Goal: Transaction & Acquisition: Purchase product/service

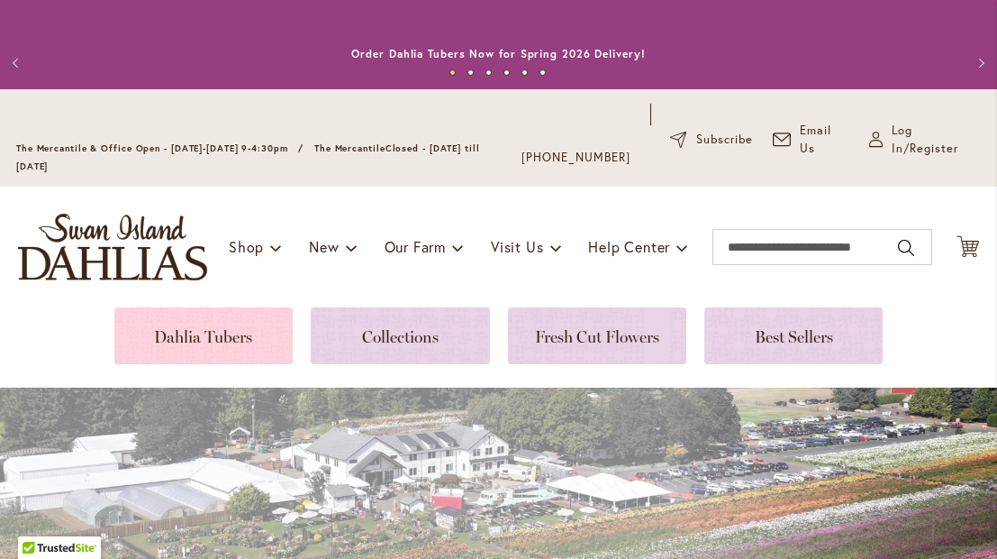
click at [199, 307] on link at bounding box center [203, 335] width 178 height 57
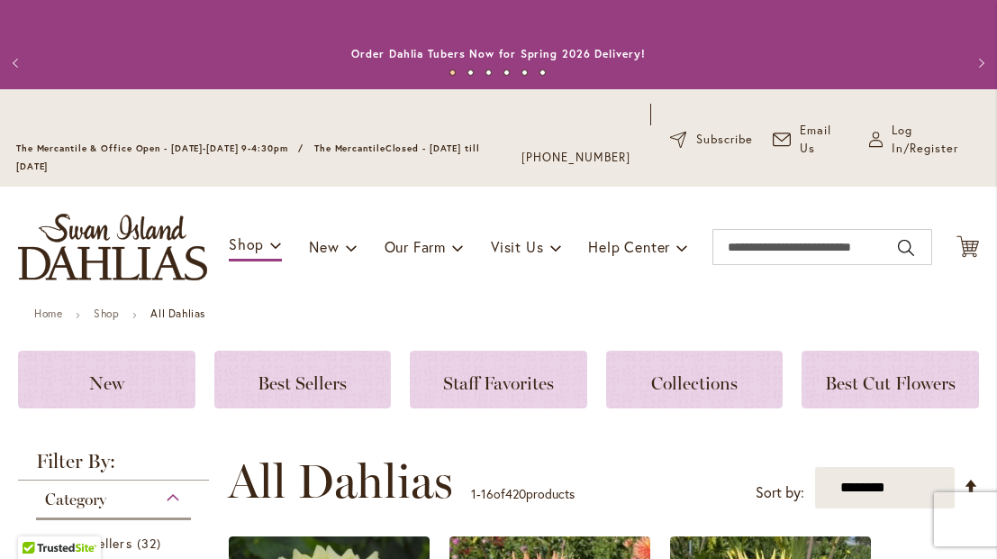
scroll to position [173, 0]
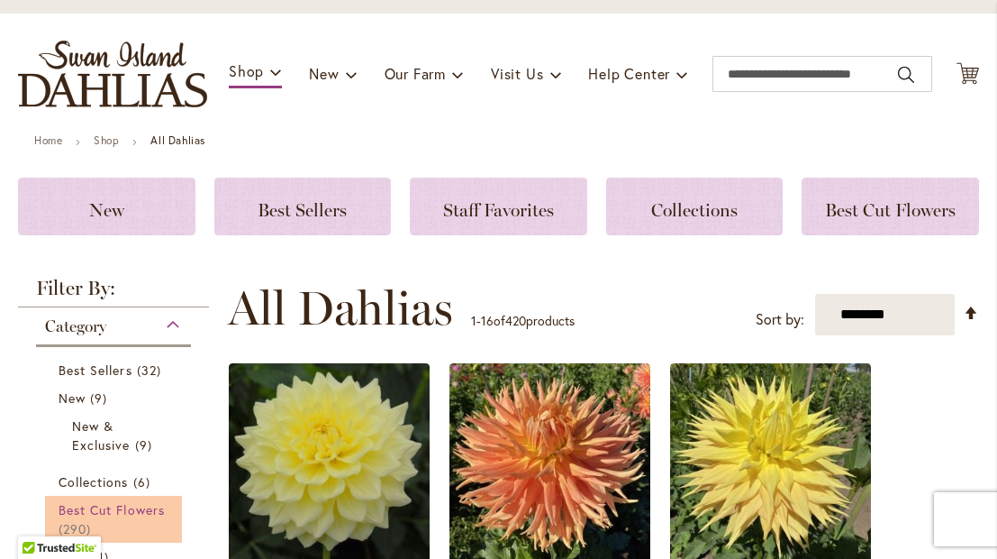
click at [141, 509] on span "Best Cut Flowers" at bounding box center [112, 509] width 106 height 17
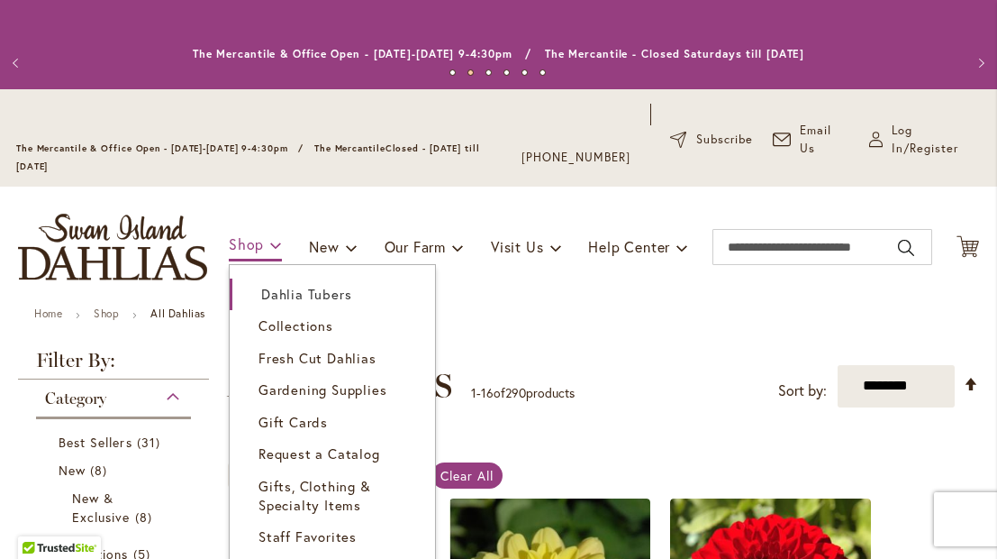
click at [275, 243] on span at bounding box center [276, 244] width 12 height 29
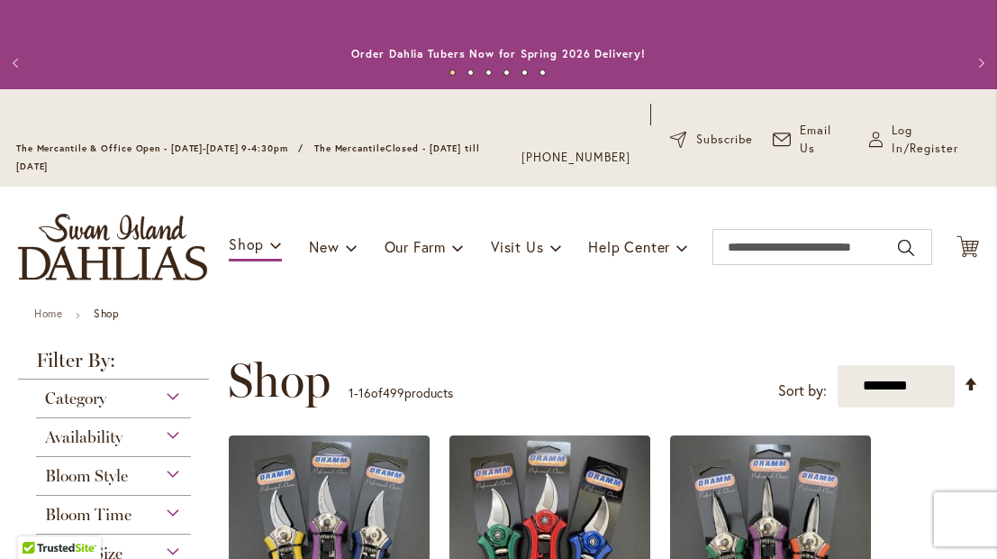
click at [176, 470] on div "Bloom Style" at bounding box center [113, 471] width 155 height 29
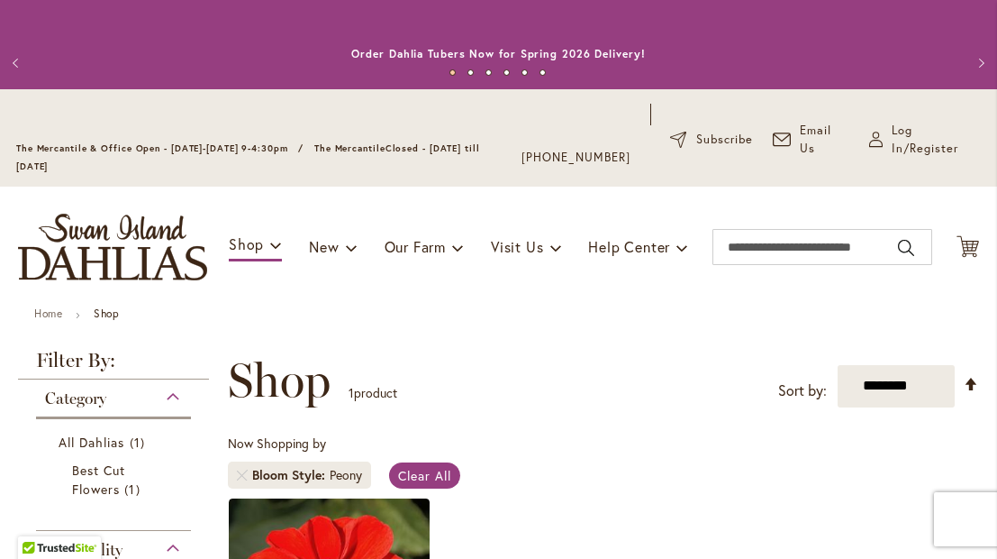
click at [276, 212] on div "Toggle Nav Shop Dahlia Tubers Collections Fresh Cut Dahlias Gardening Supplies …" at bounding box center [498, 246] width 997 height 121
click at [252, 206] on div "Toggle Nav Shop Dahlia Tubers Collections Fresh Cut Dahlias Gardening Supplies …" at bounding box center [498, 246] width 997 height 121
click at [274, 210] on div "Toggle Nav Shop Dahlia Tubers Collections Fresh Cut Dahlias Gardening Supplies …" at bounding box center [498, 246] width 997 height 121
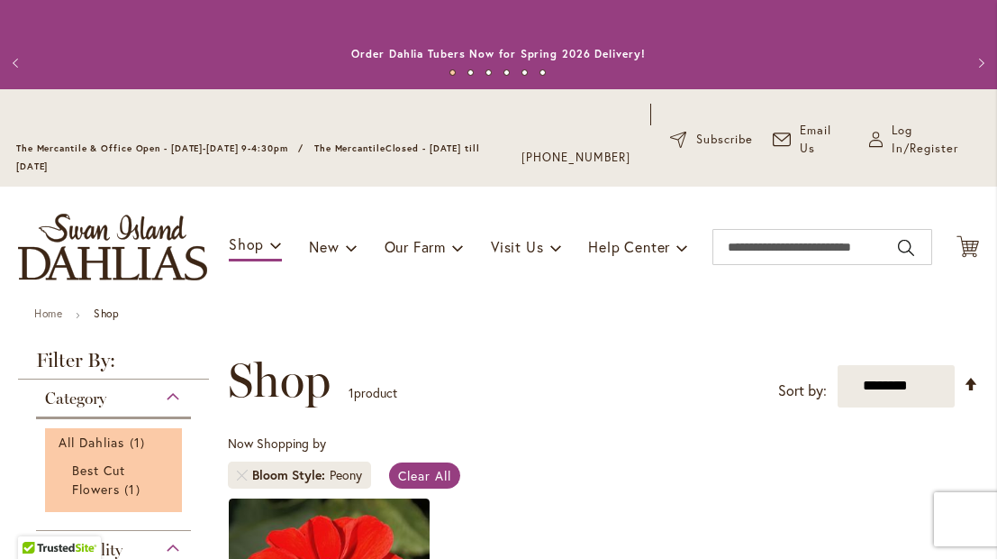
click at [173, 479] on li "All Dahlias 1 item Best Cut Flowers 1 item" at bounding box center [113, 470] width 137 height 84
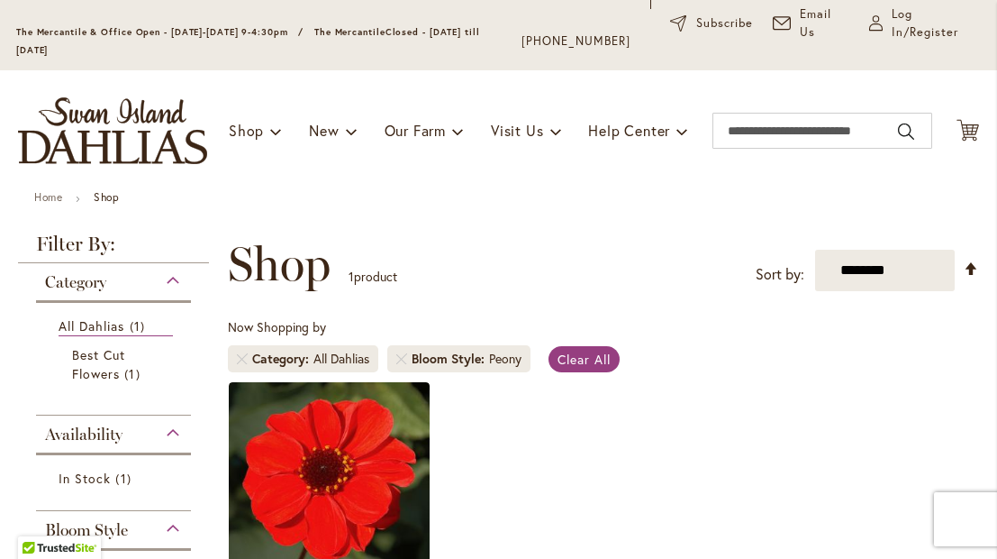
scroll to position [694, 0]
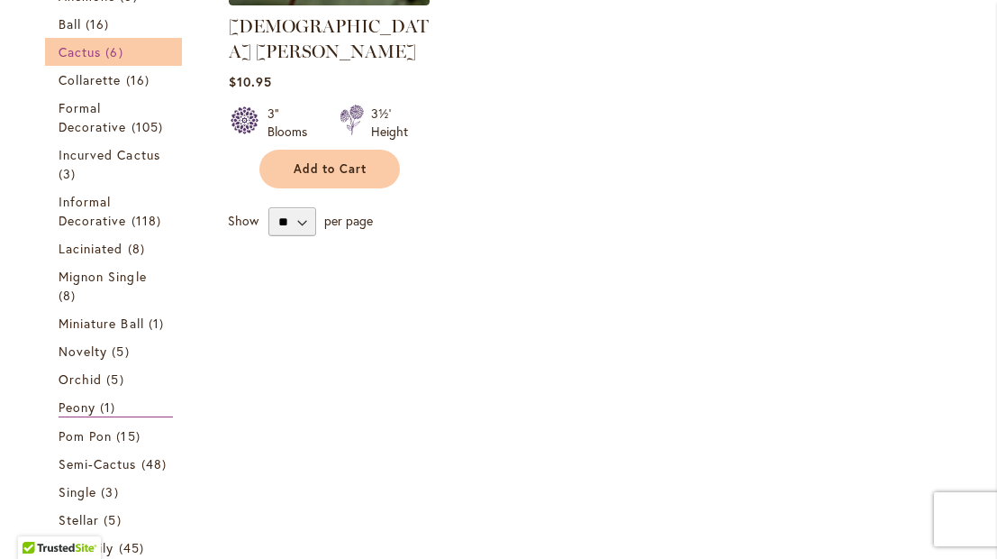
click at [83, 211] on span "Informal Decorative" at bounding box center [93, 211] width 68 height 36
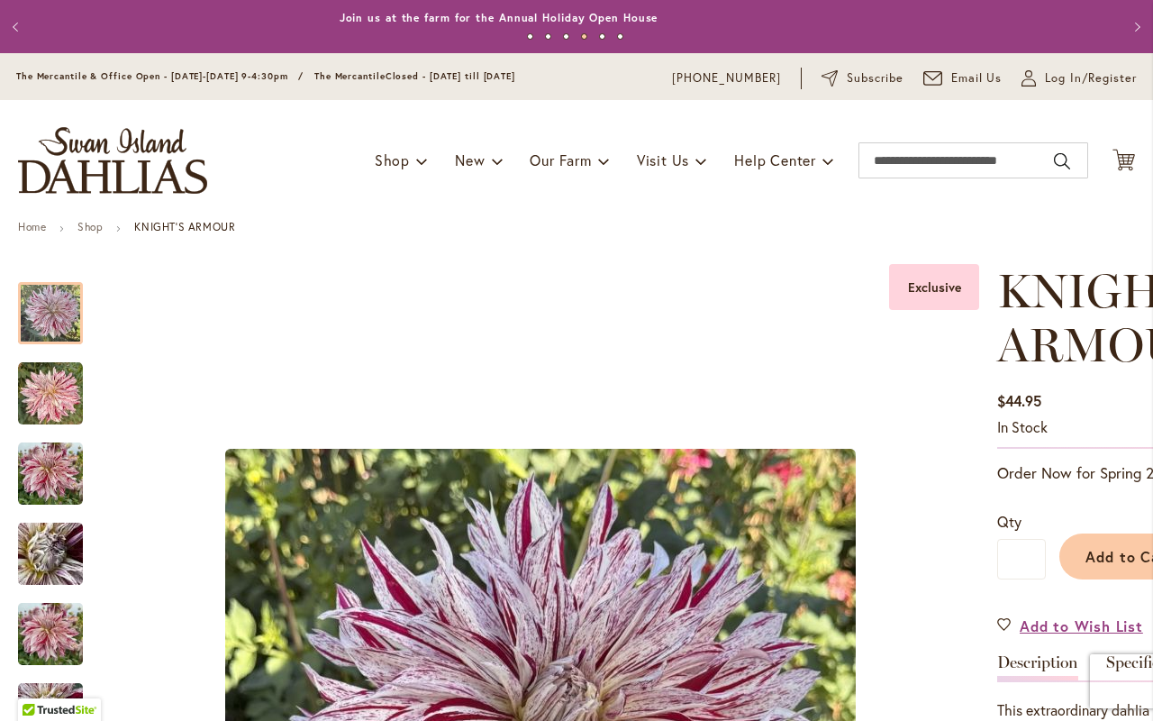
scroll to position [2289, 0]
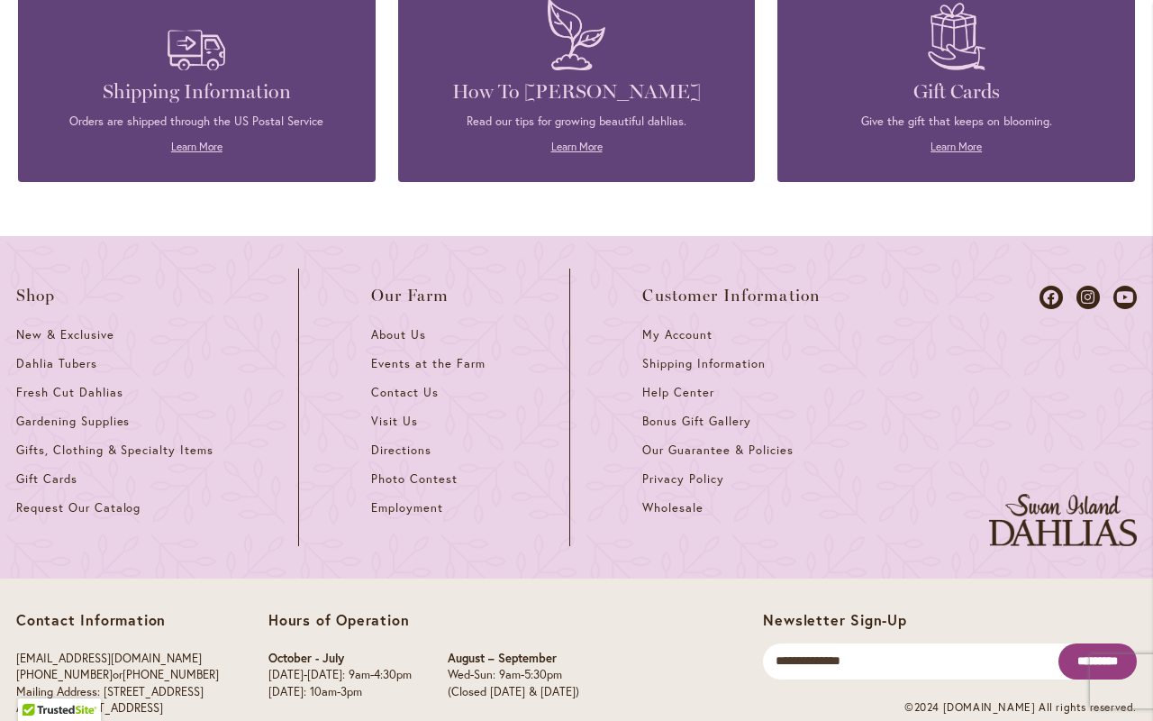
drag, startPoint x: 1150, startPoint y: 180, endPoint x: 1152, endPoint y: 19, distance: 161.3
click at [996, 0] on body "Skip to Accessibility Information The store will not work correctly in the case…" at bounding box center [576, 360] width 1153 height 721
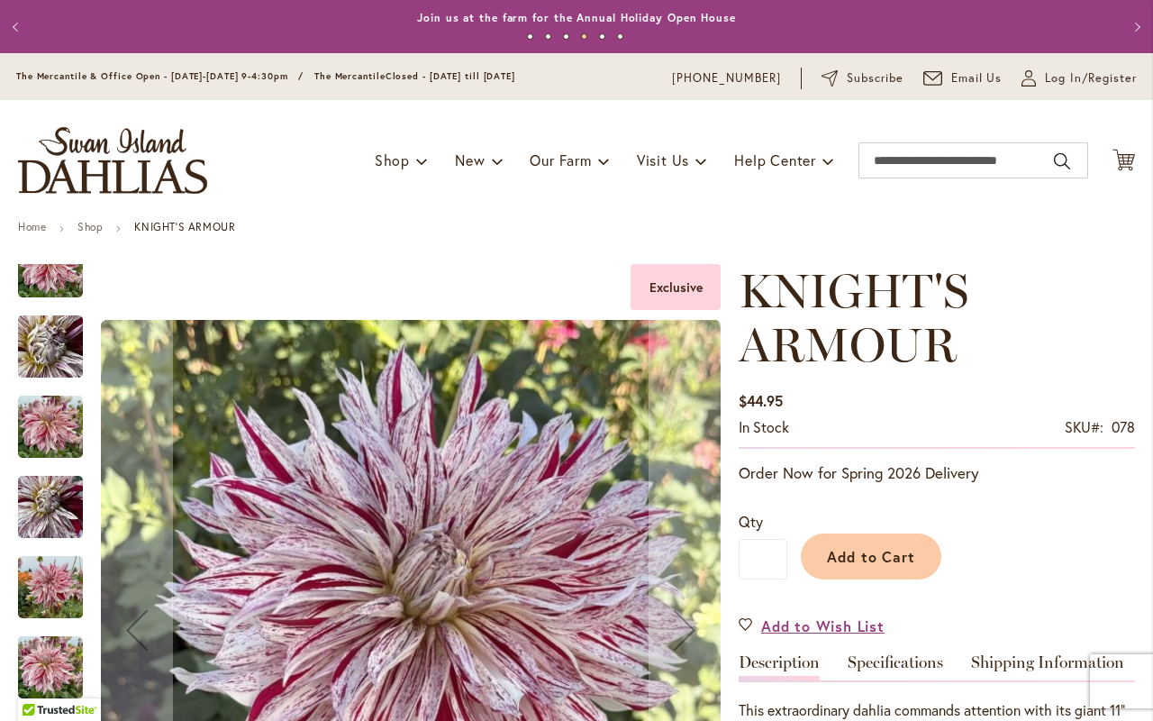
click at [55, 586] on div at bounding box center [369, 629] width 703 height 731
